Goal: Task Accomplishment & Management: Manage account settings

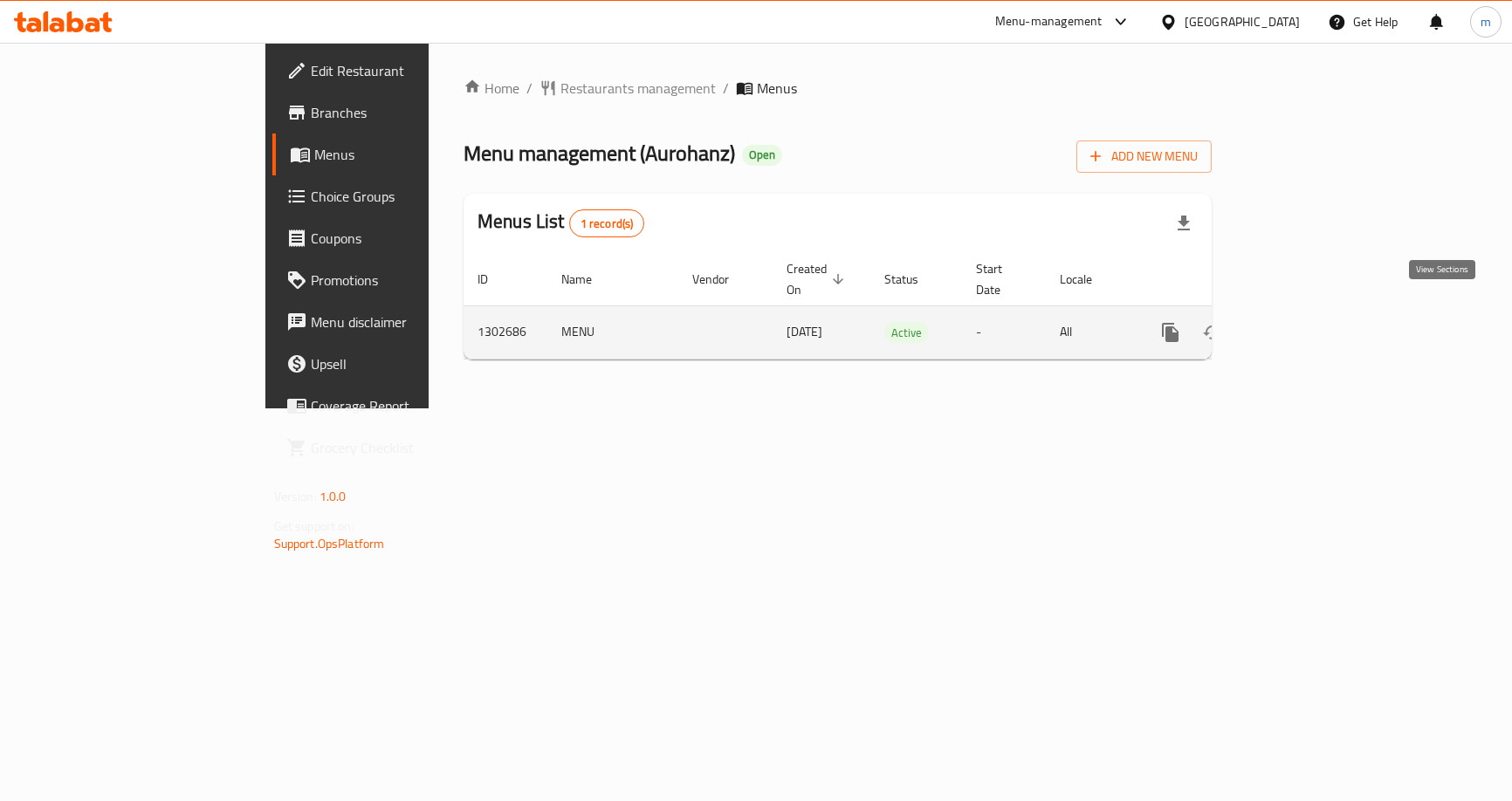
click at [1307, 322] on icon "enhanced table" at bounding box center [1296, 332] width 21 height 21
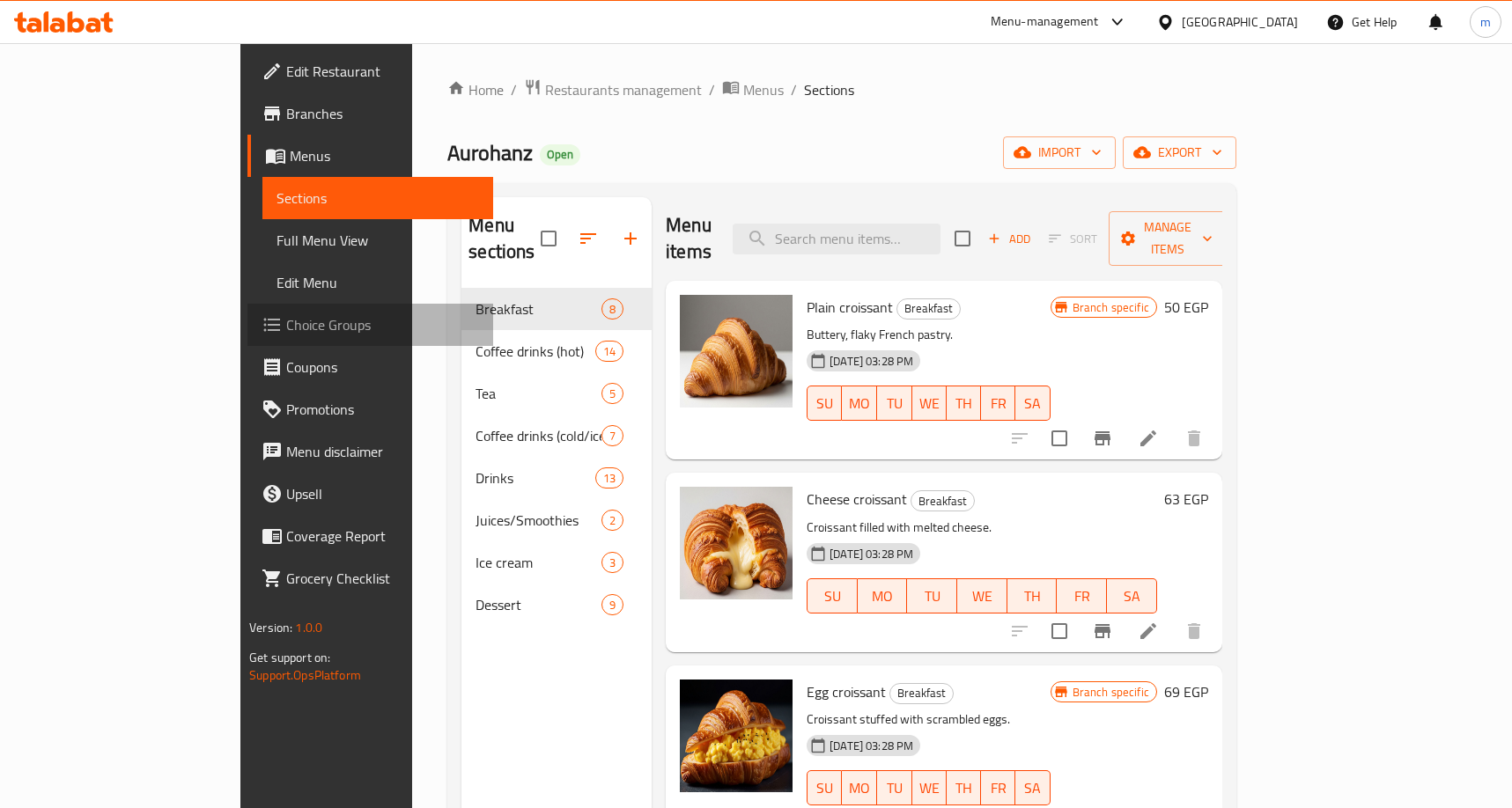
click at [286, 330] on span "Choice Groups" at bounding box center [383, 324] width 193 height 21
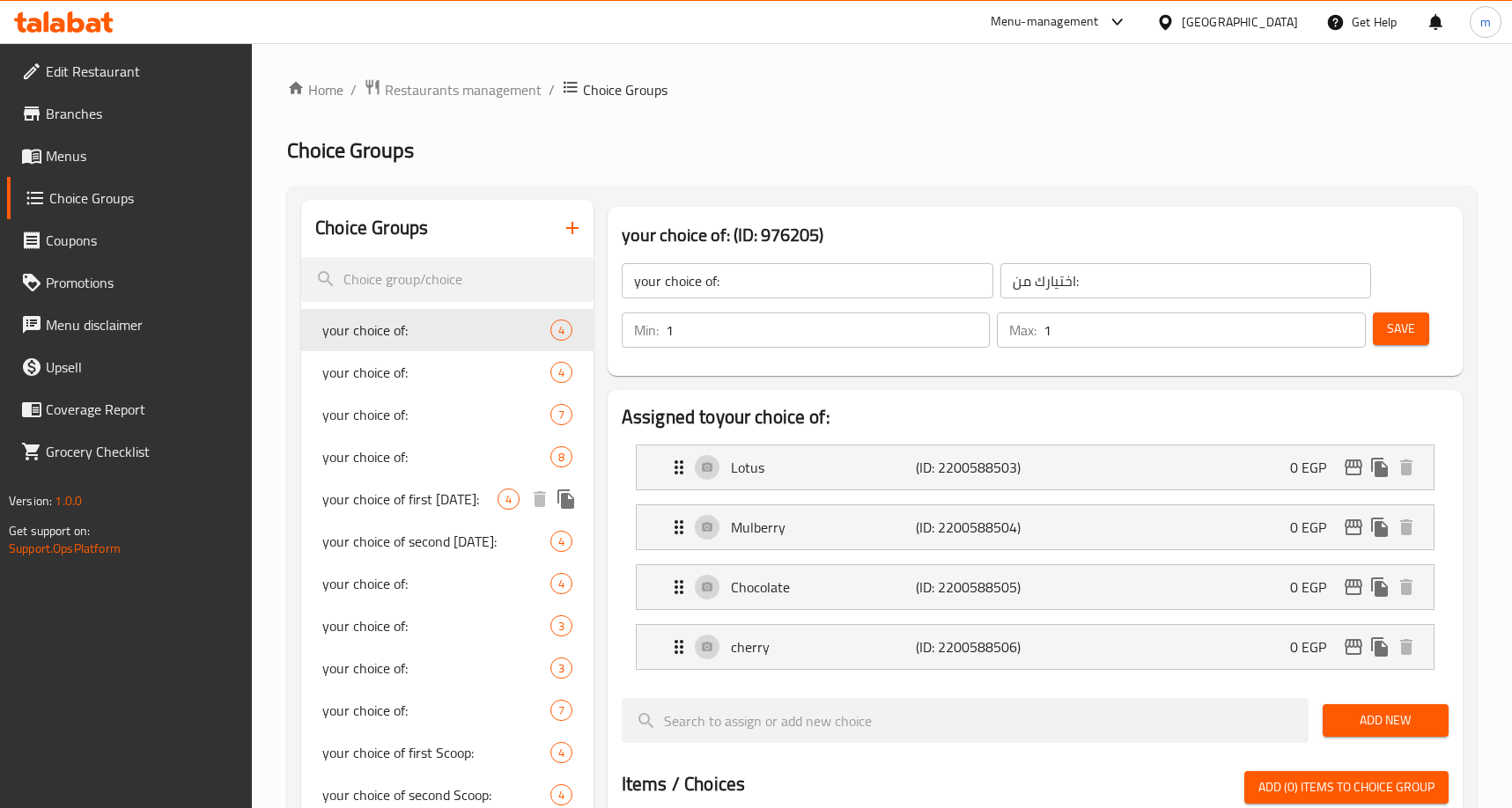
click at [424, 498] on span "your choice of first [DATE]:" at bounding box center [409, 499] width 175 height 21
type input "your choice of first [DATE]:"
type input "اختيارك من البولا [DEMOGRAPHIC_DATA]:"
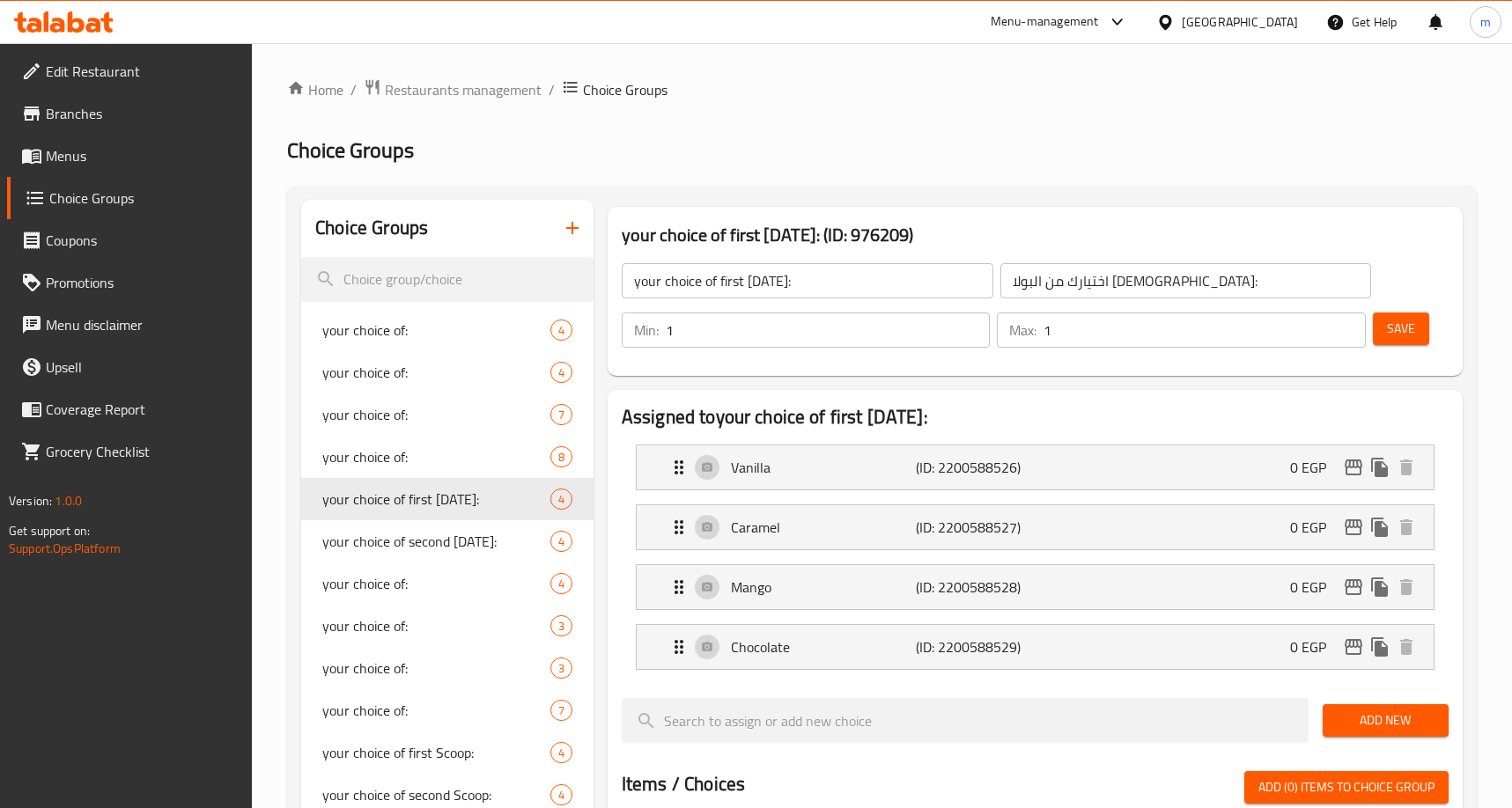
click at [1084, 186] on div "Choice Groups your choice of: 4 your choice of: 4 your choice of: 7 your choice…" at bounding box center [882, 824] width 1190 height 1276
click at [717, 150] on h2 "Choice Groups" at bounding box center [882, 150] width 1190 height 28
click at [483, 87] on span "Restaurants management" at bounding box center [462, 90] width 157 height 21
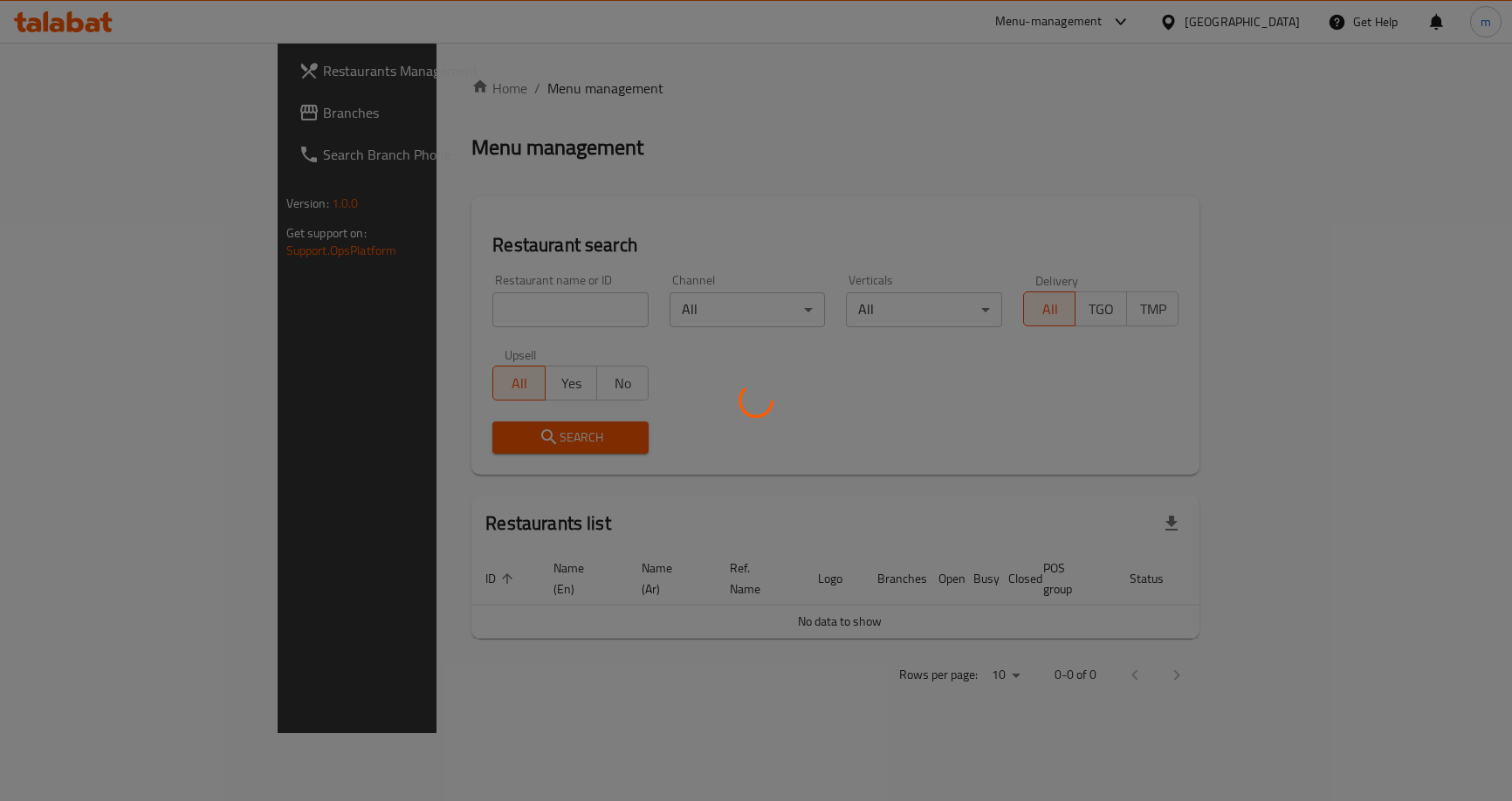
click at [103, 112] on div at bounding box center [756, 400] width 1512 height 801
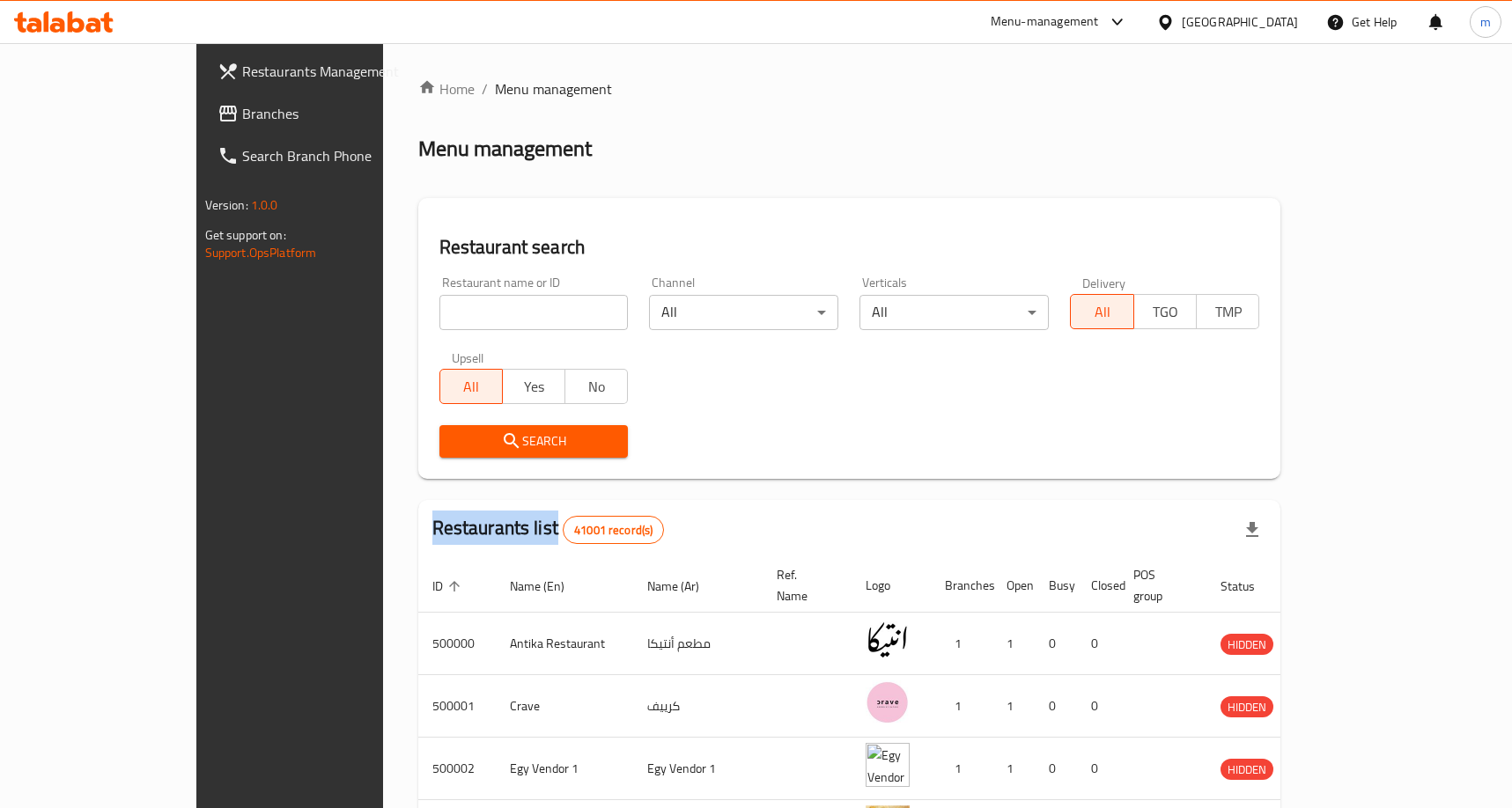
click at [103, 113] on div at bounding box center [756, 404] width 1512 height 808
click at [243, 113] on span "Branches" at bounding box center [339, 113] width 193 height 21
